Goal: Information Seeking & Learning: Stay updated

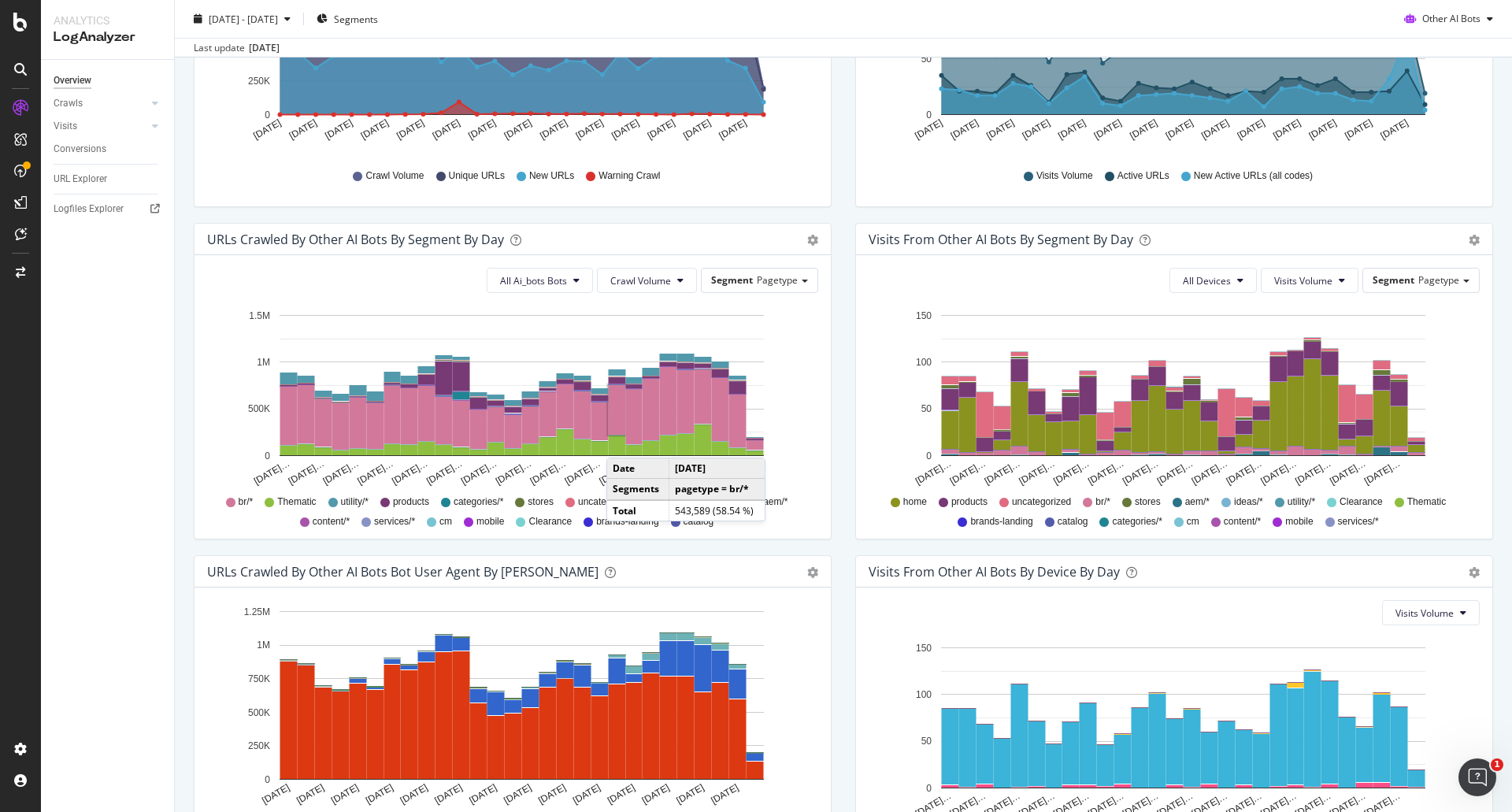
scroll to position [501, 0]
